Goal: Task Accomplishment & Management: Manage account settings

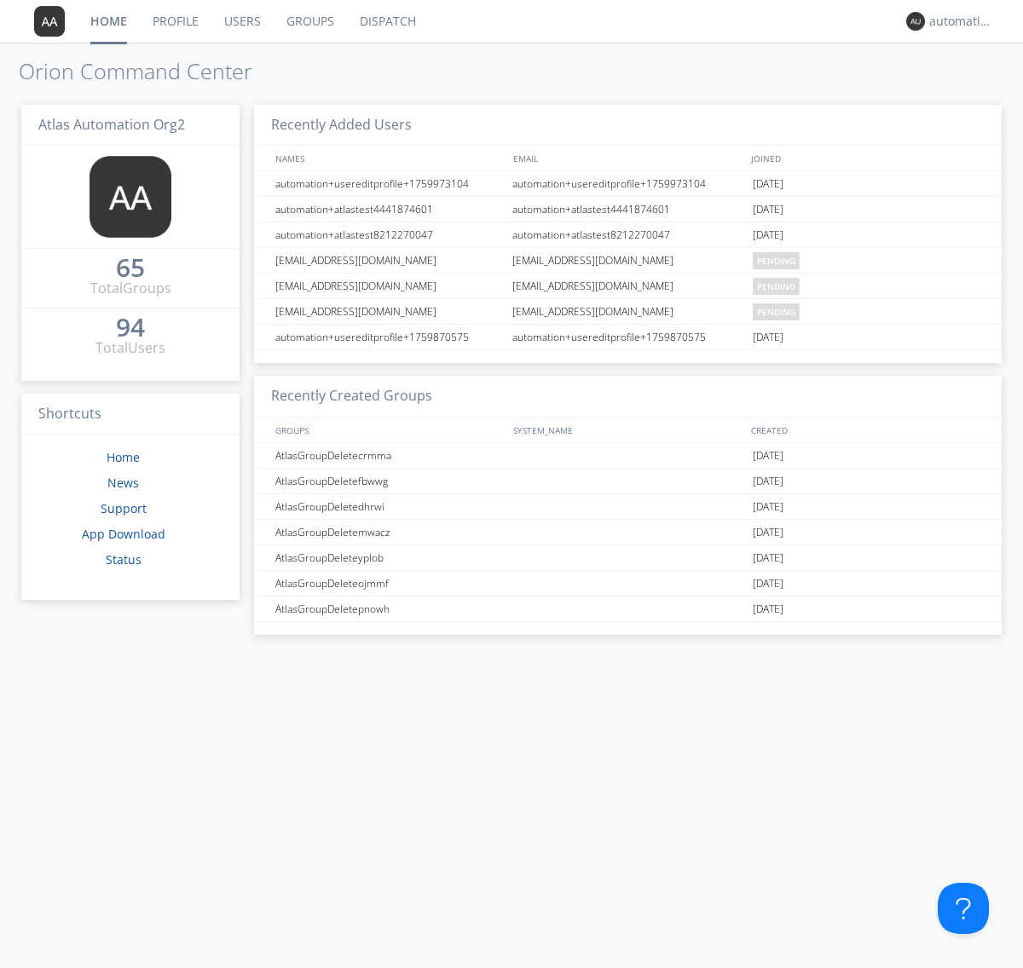
click at [386, 21] on link "Dispatch" at bounding box center [388, 21] width 82 height 43
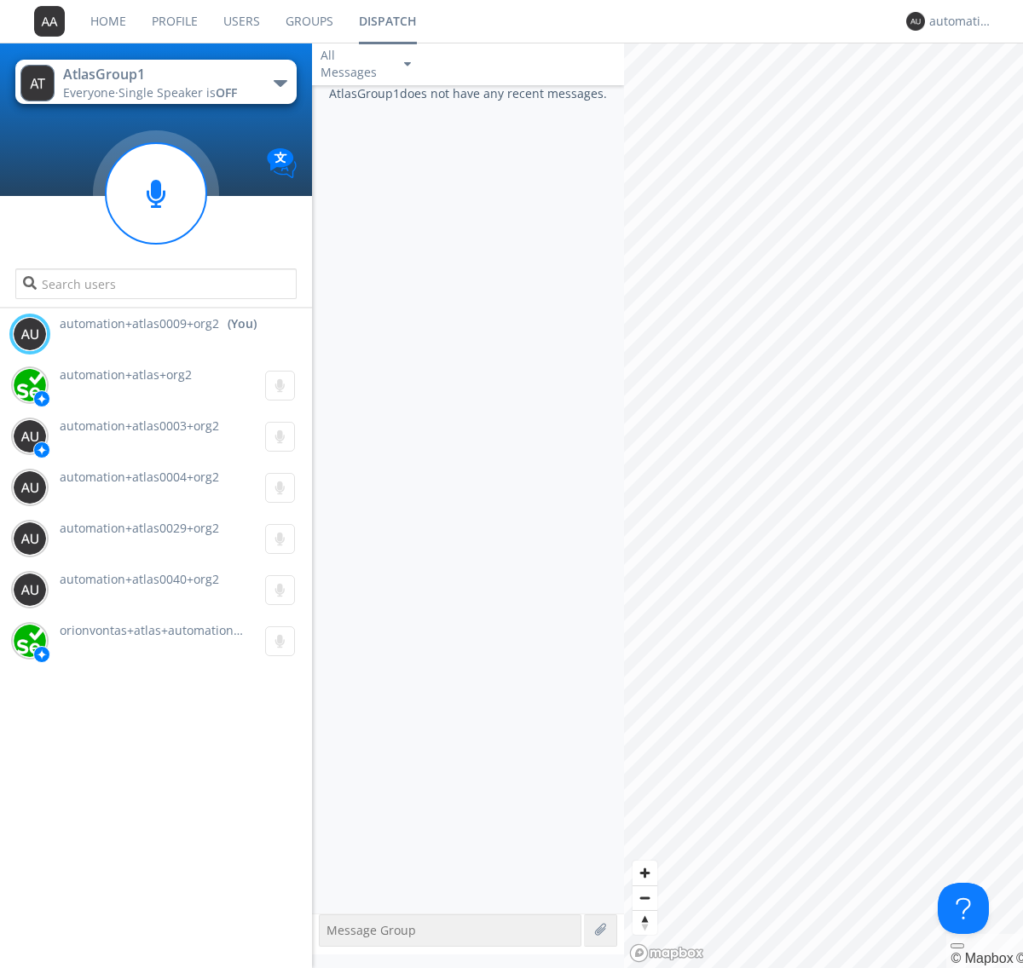
click at [280, 83] on div "button" at bounding box center [281, 83] width 14 height 7
click at [0, 0] on span "AtlasGroupDispatch5" at bounding box center [0, 0] width 0 height 0
click at [956, 21] on div "automation+atlas0009+org2" at bounding box center [961, 21] width 64 height 17
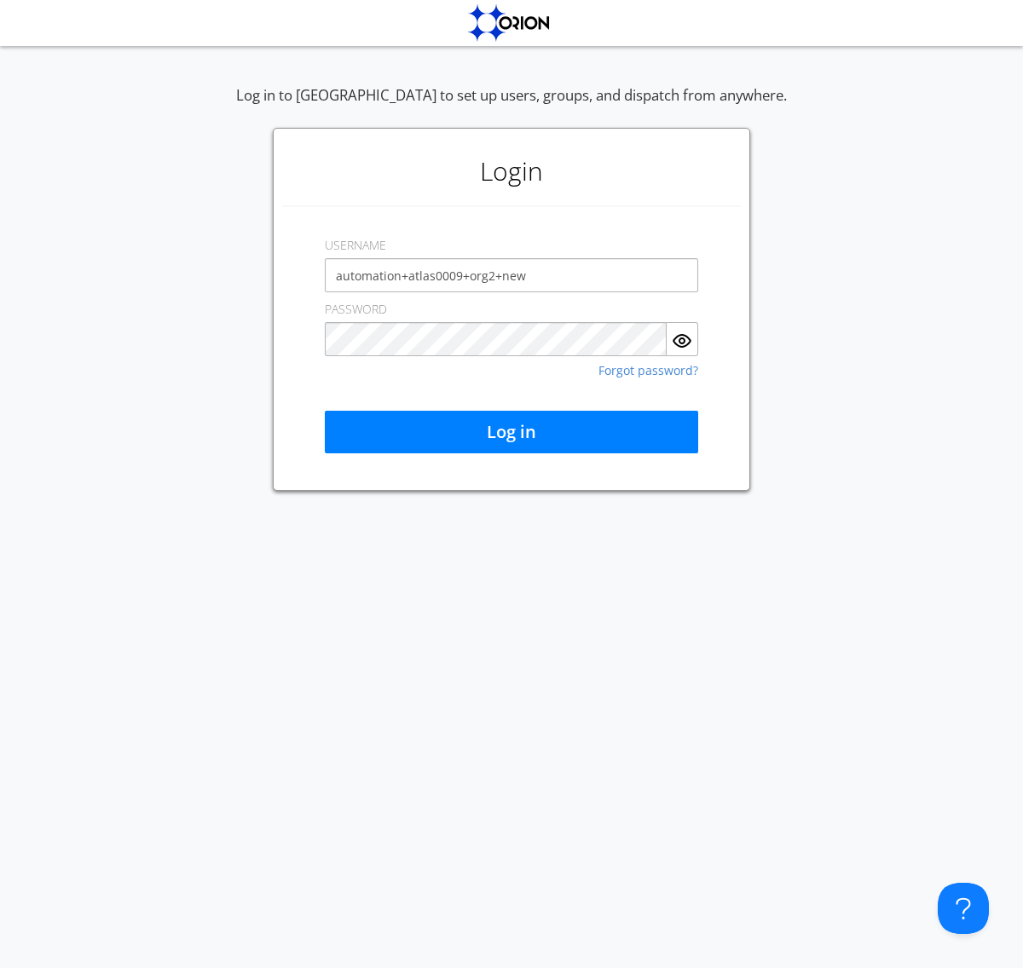
type input "automation+atlas0009+org2+new"
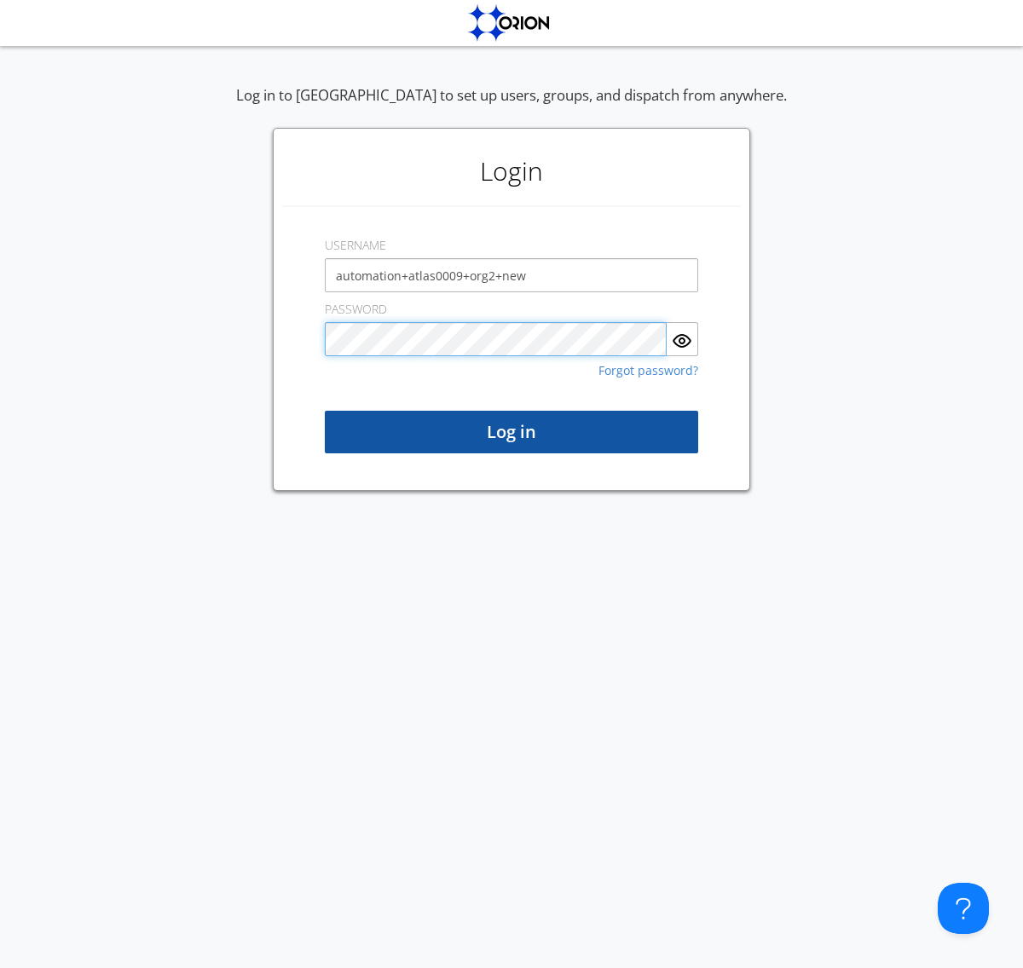
click at [511, 432] on button "Log in" at bounding box center [511, 432] width 373 height 43
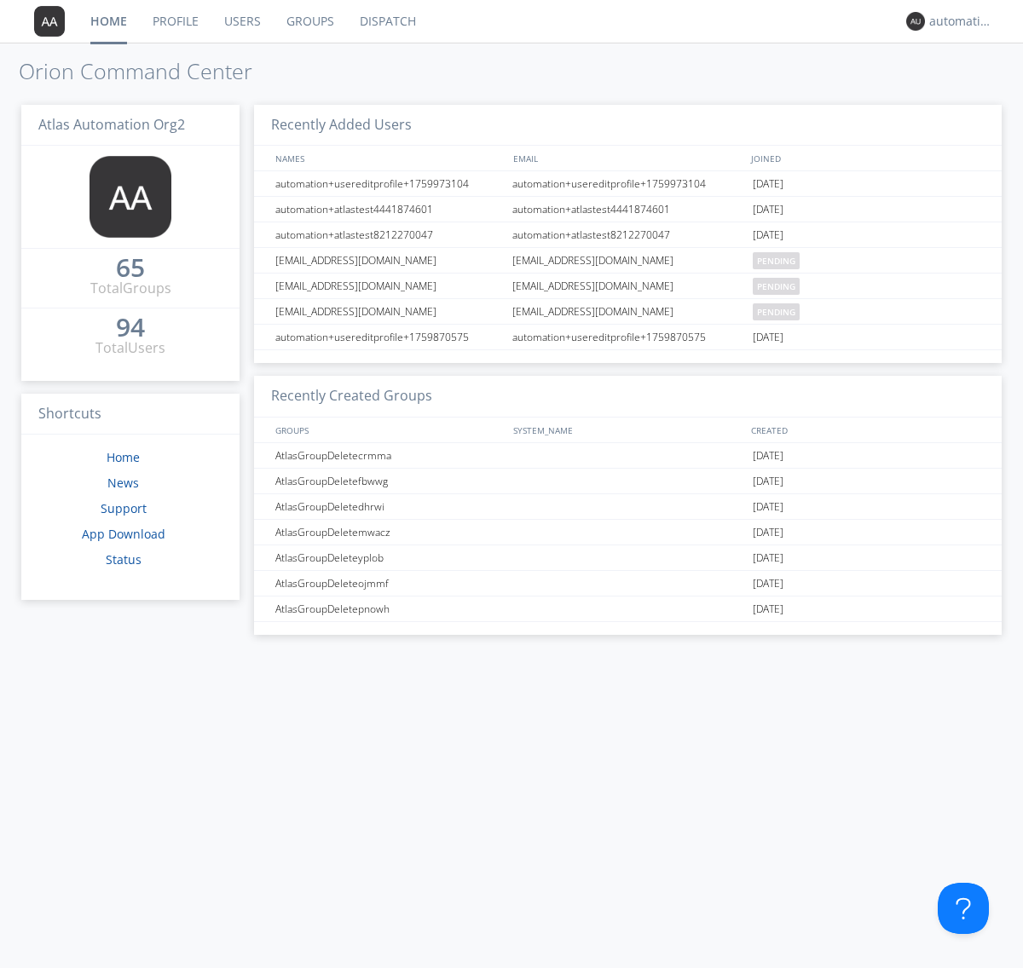
click at [386, 21] on link "Dispatch" at bounding box center [388, 21] width 82 height 43
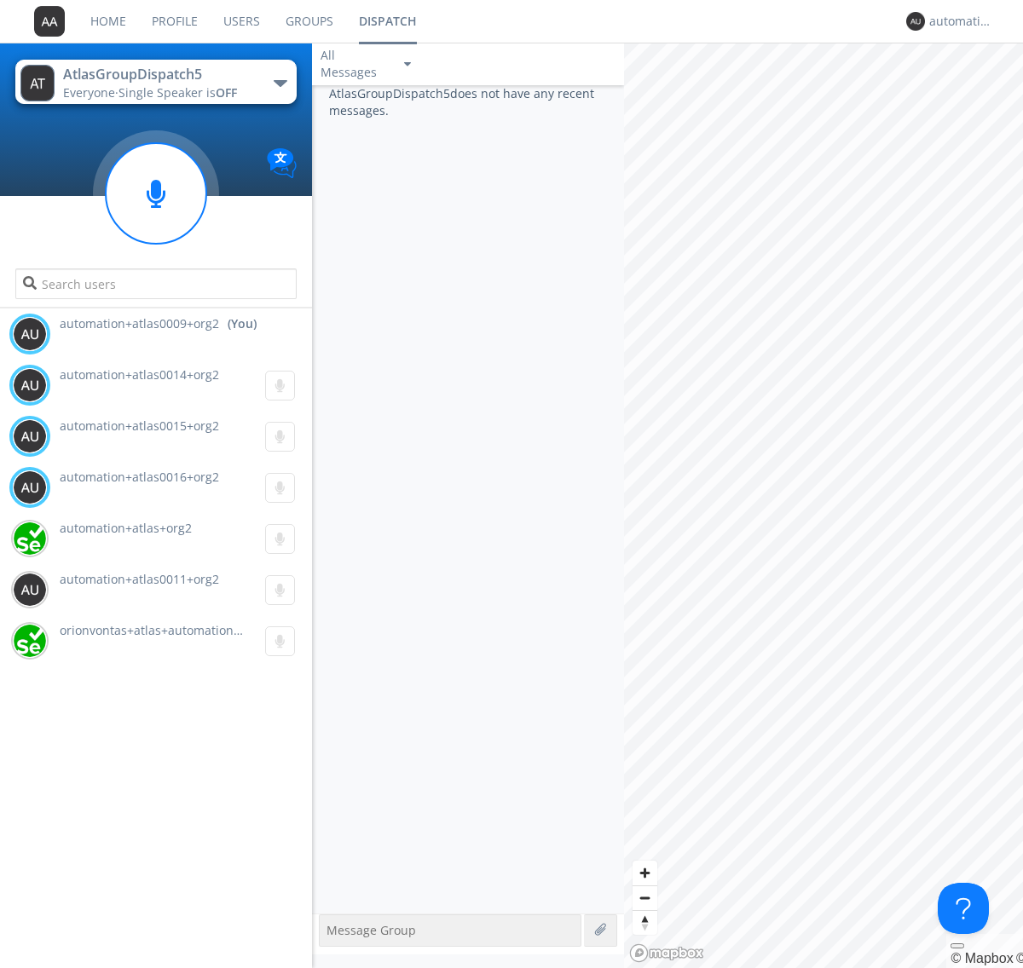
click at [280, 83] on div "button" at bounding box center [281, 83] width 14 height 7
click at [0, 0] on span "AtlasGroup1" at bounding box center [0, 0] width 0 height 0
click at [956, 21] on div "automation+atlas0009+org2" at bounding box center [961, 21] width 64 height 17
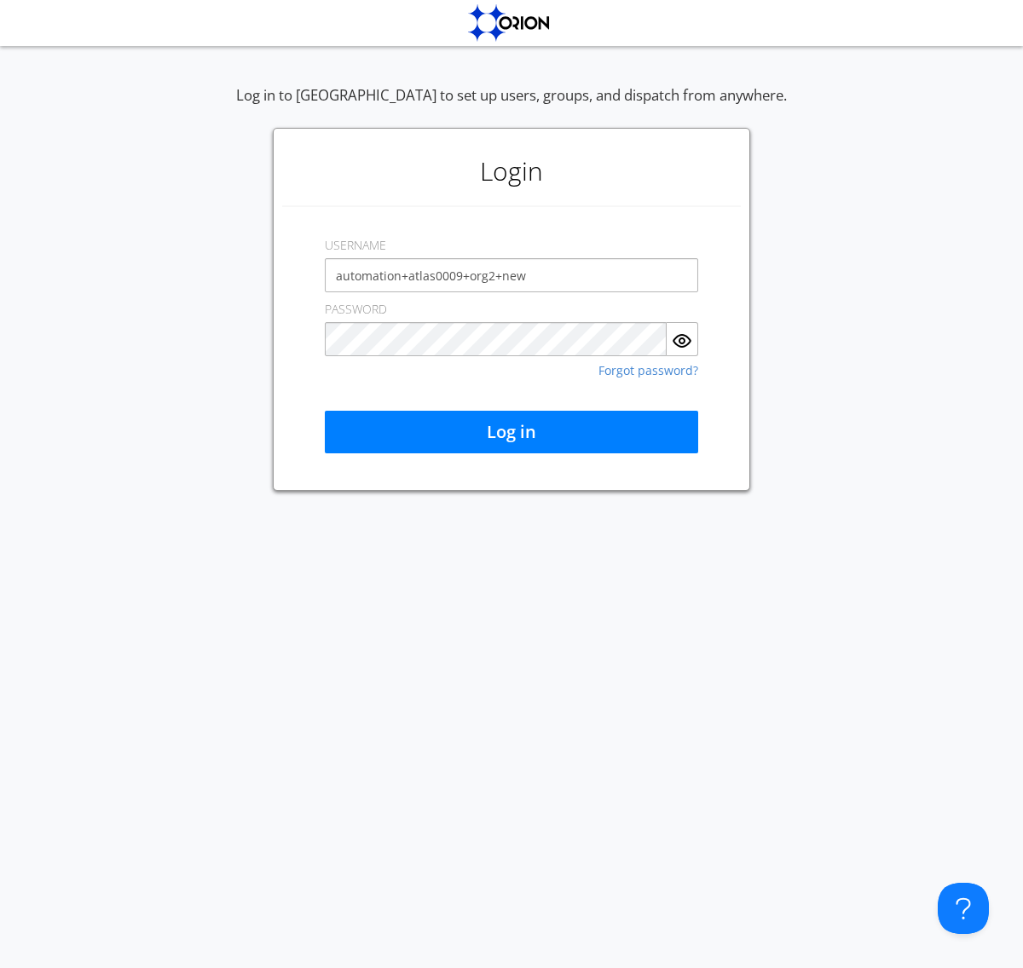
type input "automation+atlas0009+org2+new"
click at [511, 432] on button "Log in" at bounding box center [511, 432] width 373 height 43
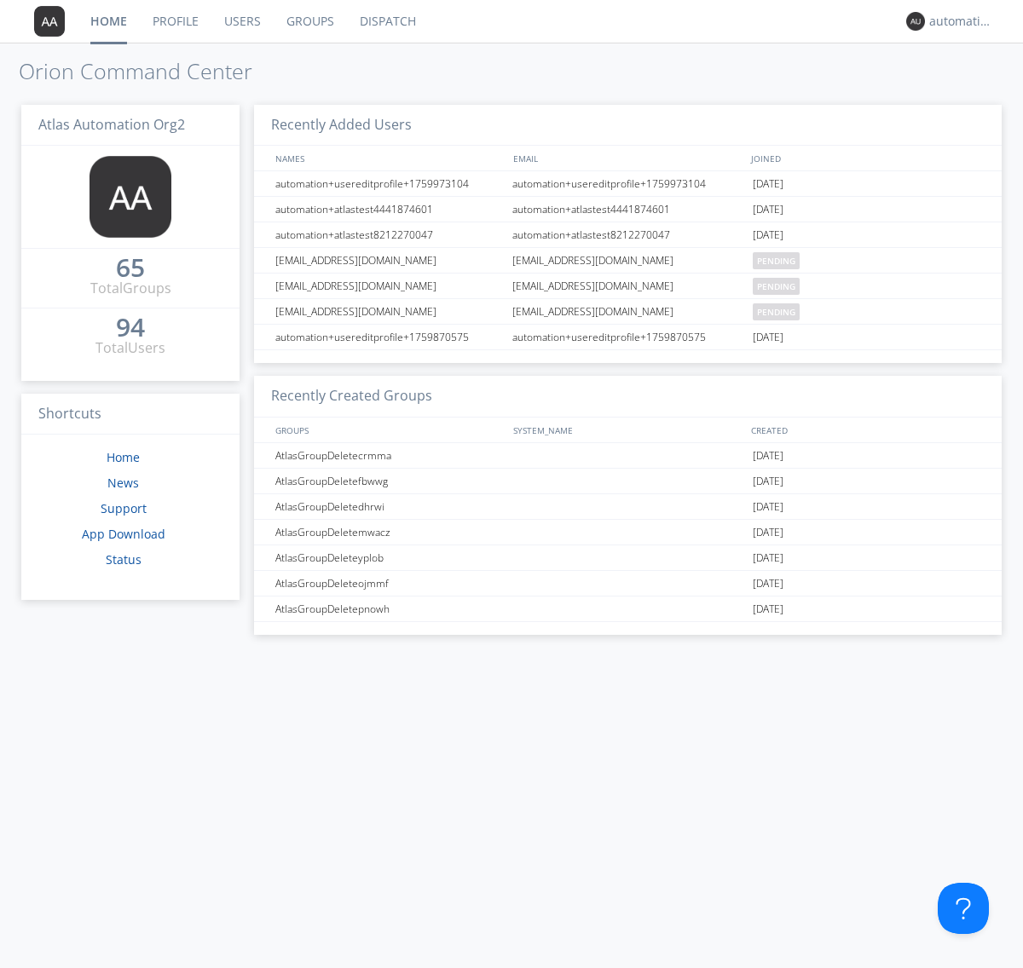
click at [386, 21] on link "Dispatch" at bounding box center [388, 21] width 82 height 43
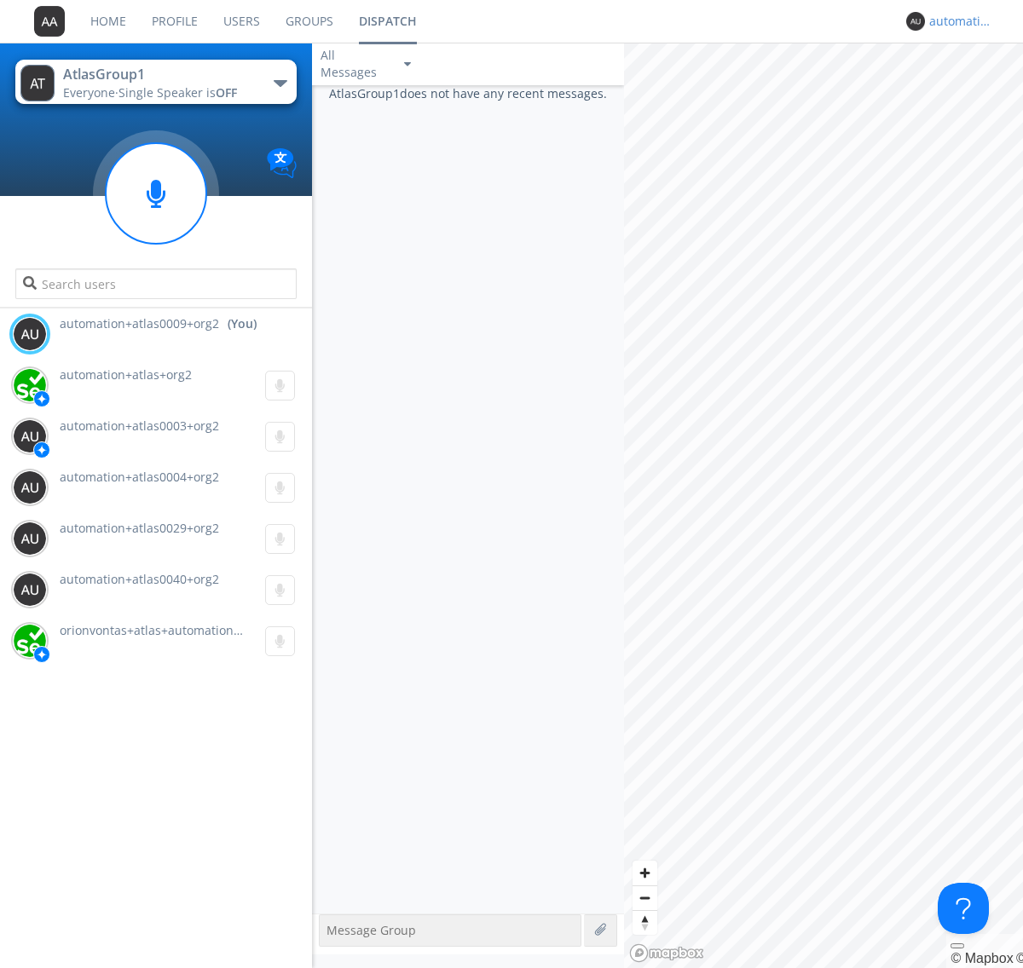
click at [956, 21] on div "automation+atlas0009+org2" at bounding box center [961, 21] width 64 height 17
